Goal: Find specific page/section: Find specific page/section

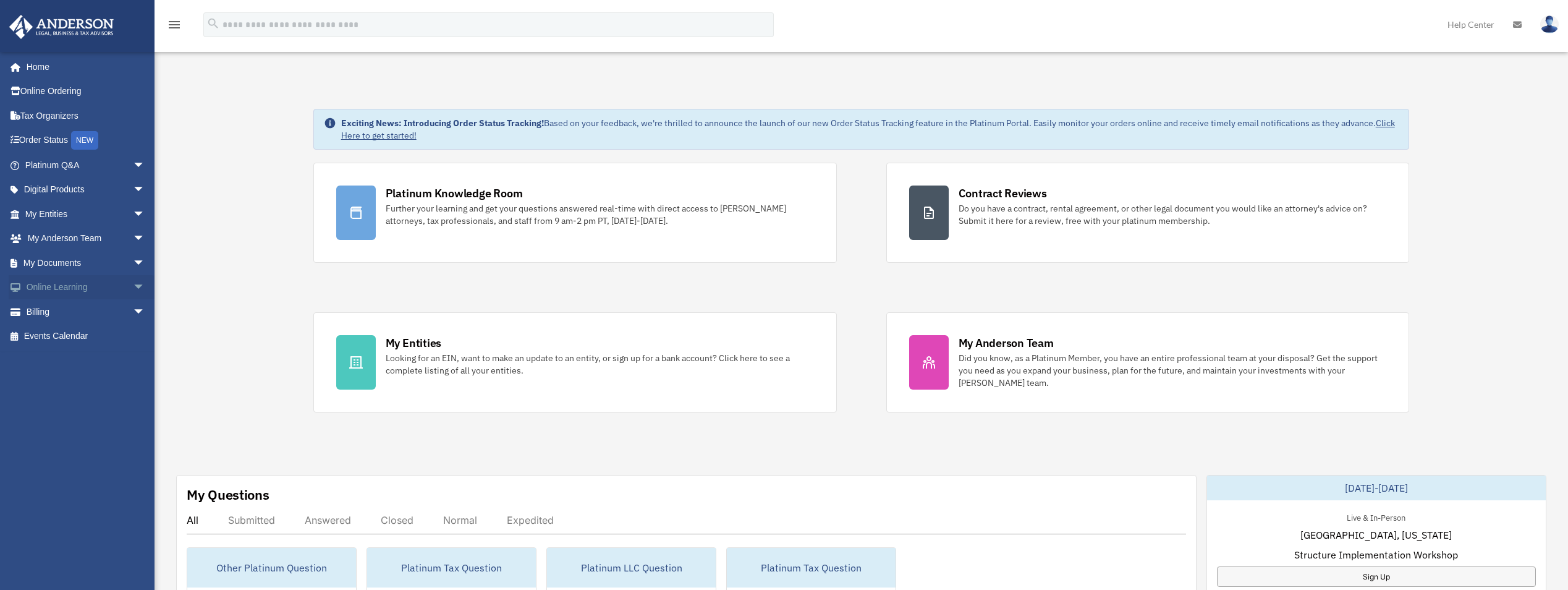
click at [133, 283] on span "arrow_drop_down" at bounding box center [145, 288] width 25 height 25
click at [133, 258] on span "arrow_drop_down" at bounding box center [145, 263] width 25 height 25
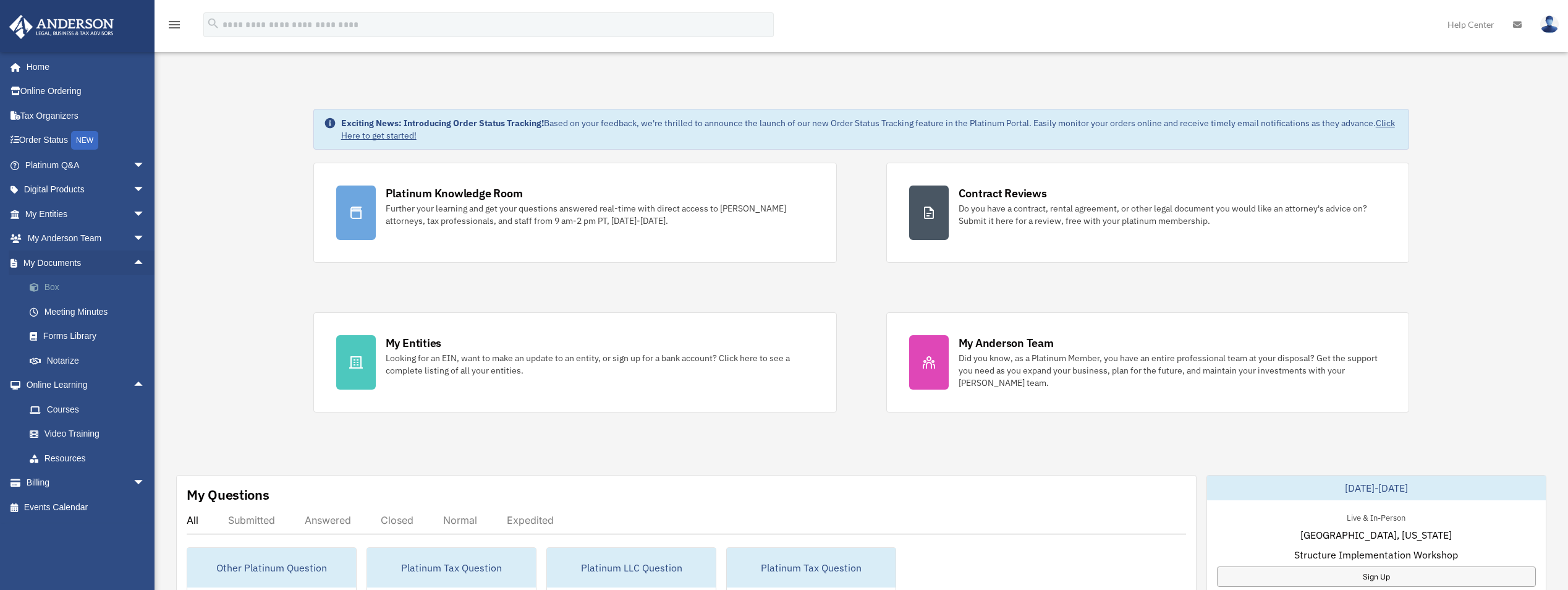
click at [54, 285] on link "Box" at bounding box center [91, 287] width 147 height 25
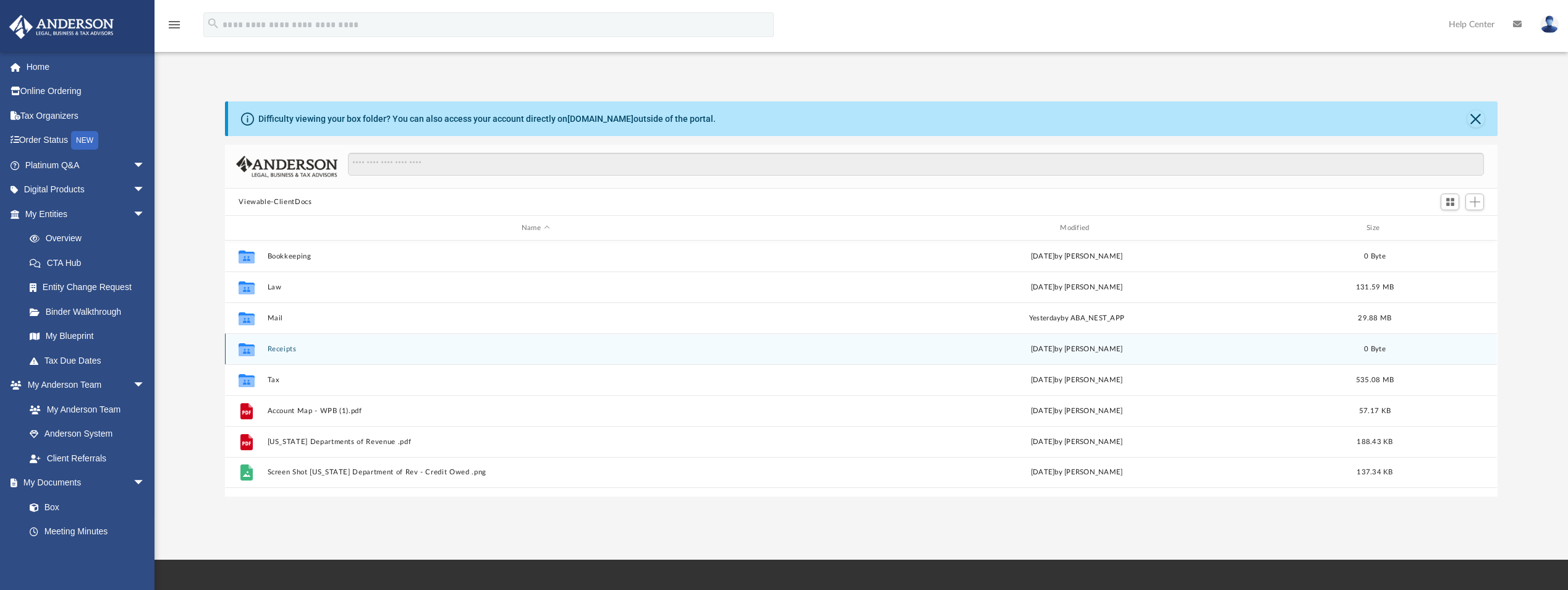
scroll to position [191, 0]
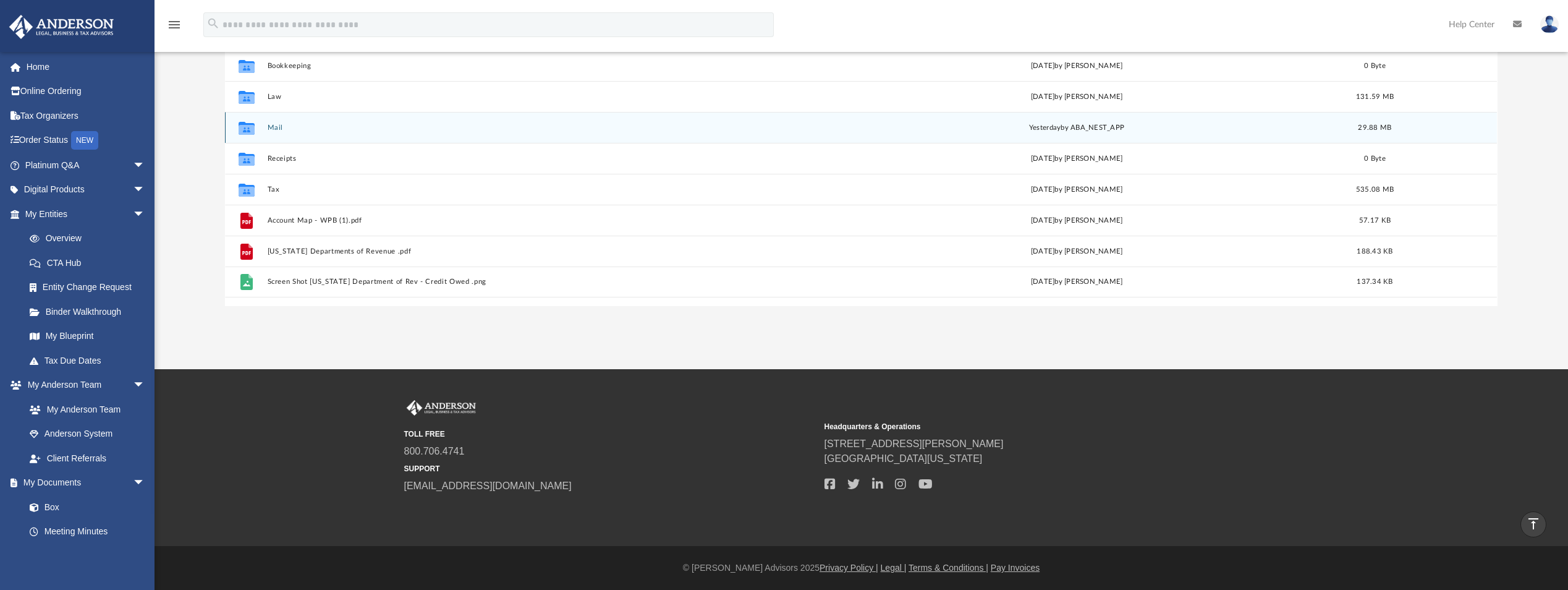
click at [277, 128] on button "Mail" at bounding box center [535, 127] width 536 height 8
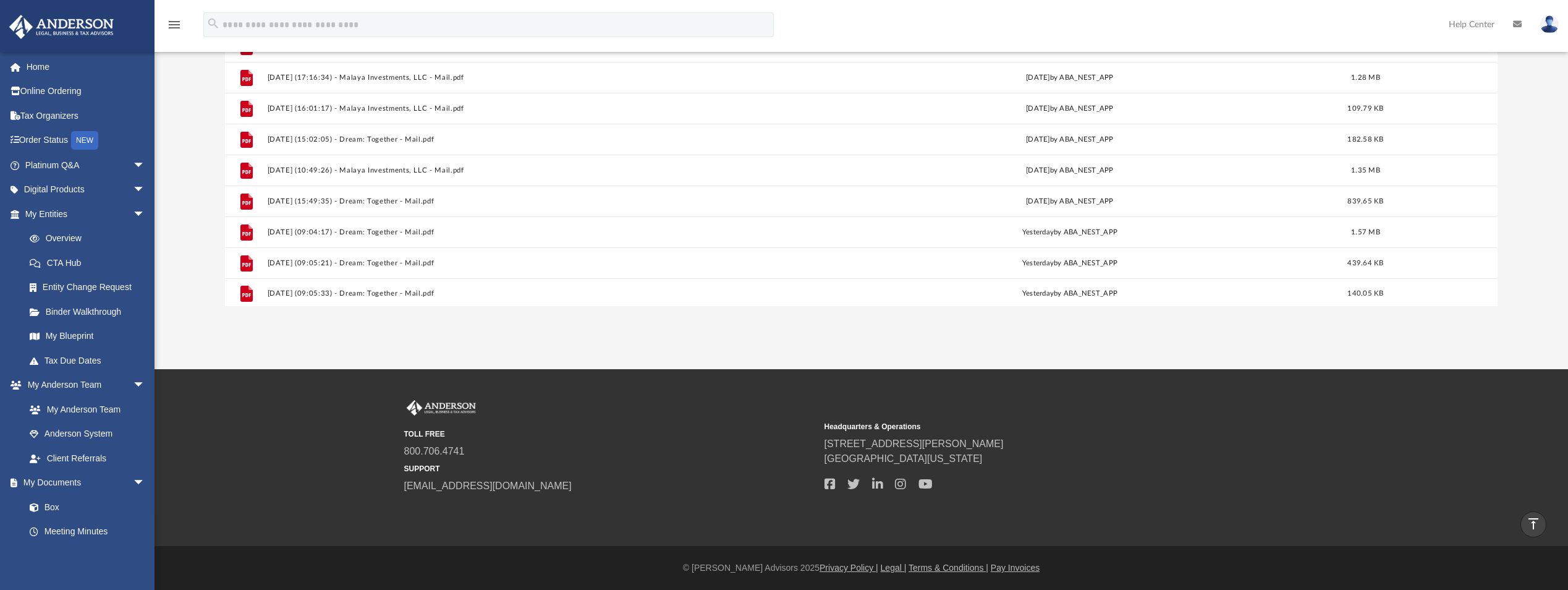
scroll to position [1136, 0]
